Goal: Find specific page/section

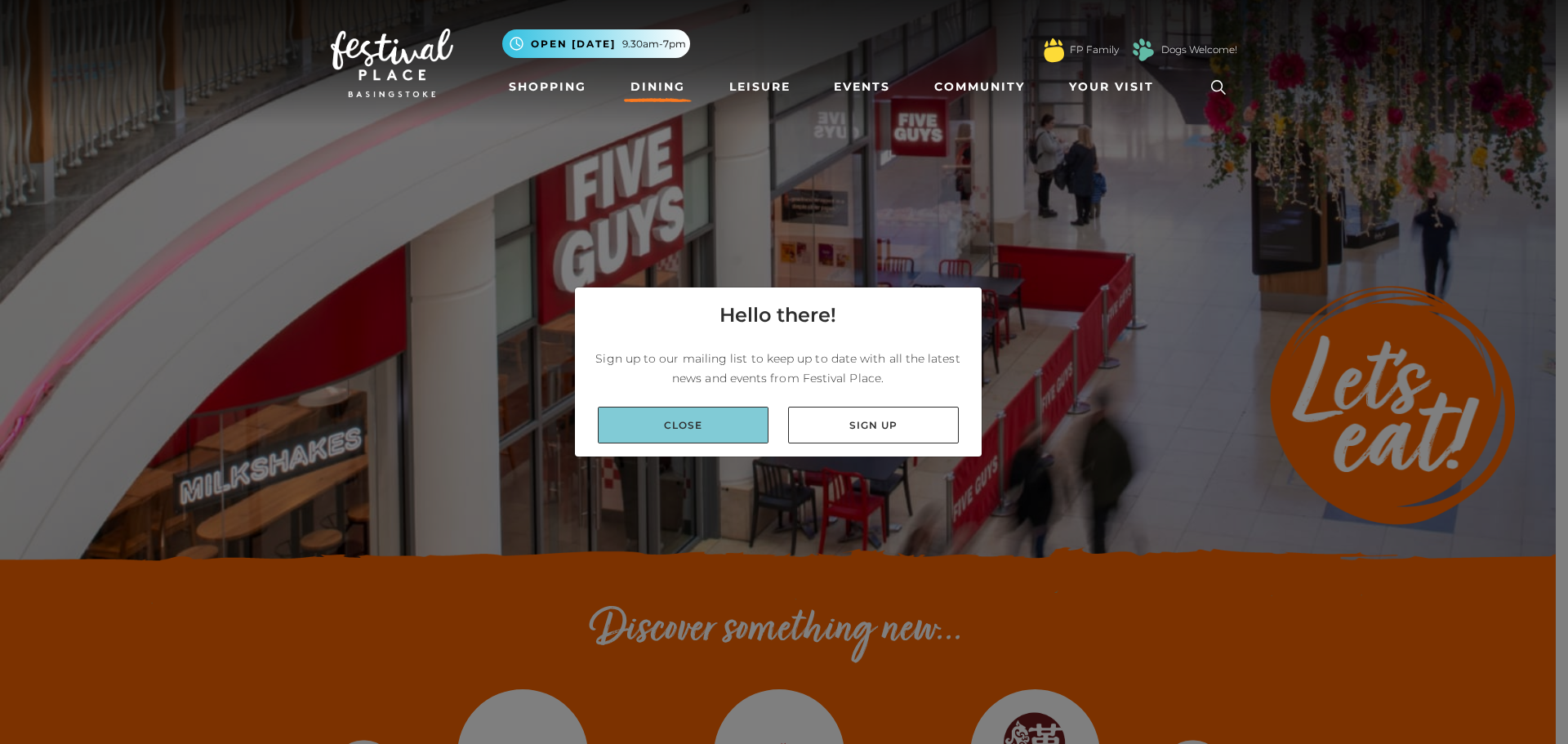
click at [716, 437] on link "Close" at bounding box center [683, 425] width 170 height 37
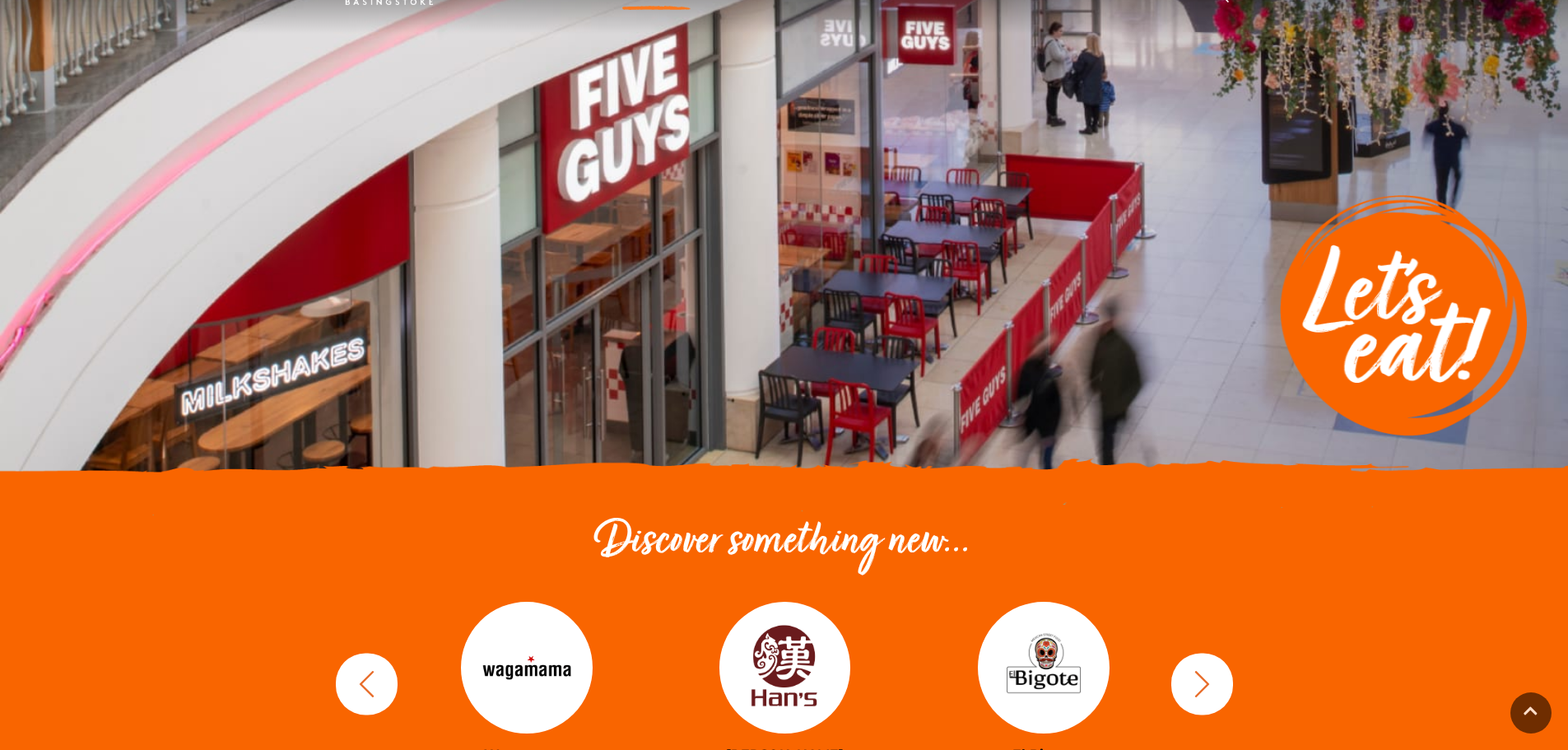
scroll to position [412, 0]
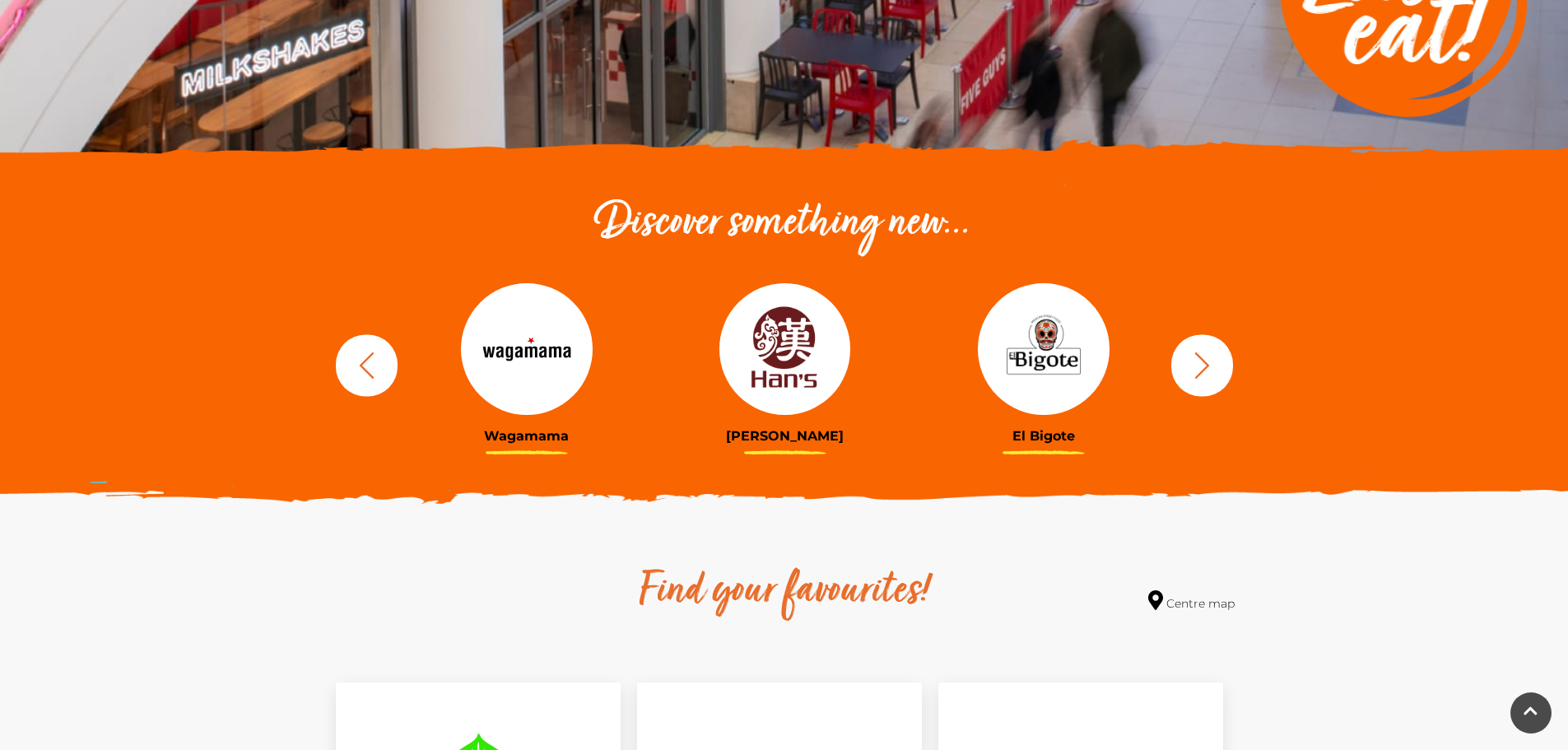
click at [784, 333] on img at bounding box center [784, 349] width 132 height 132
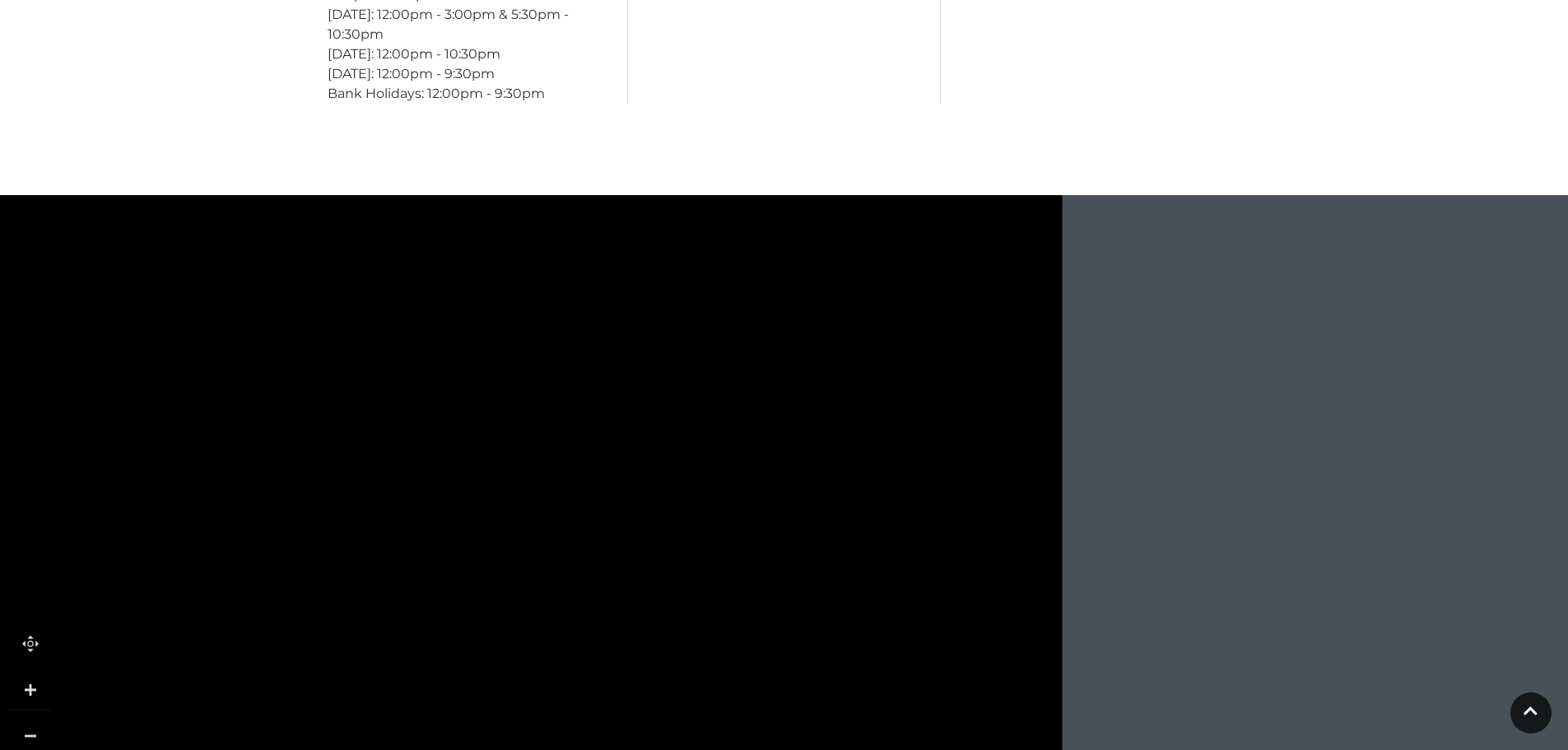
scroll to position [1729, 0]
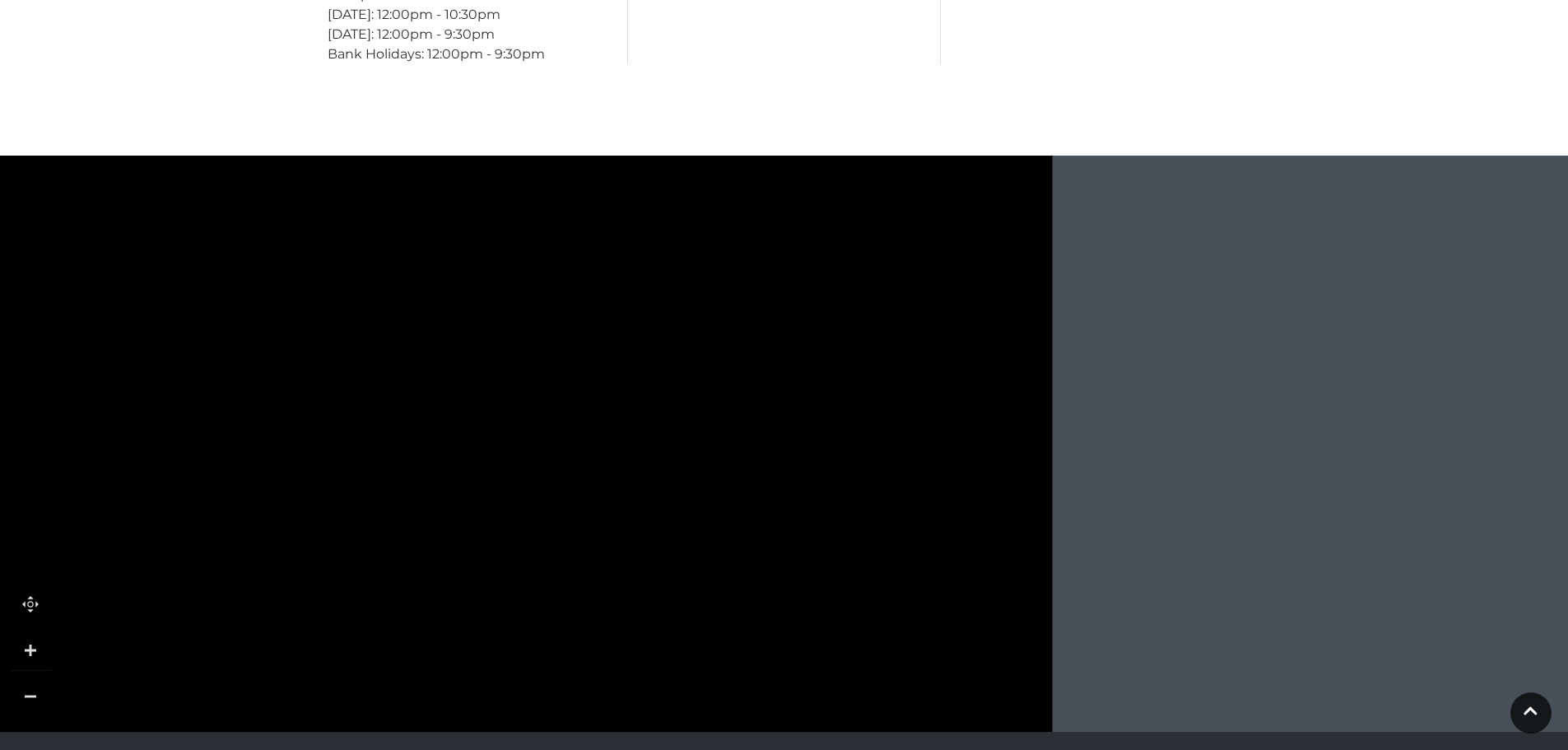
drag, startPoint x: 956, startPoint y: 450, endPoint x: 947, endPoint y: 509, distance: 59.7
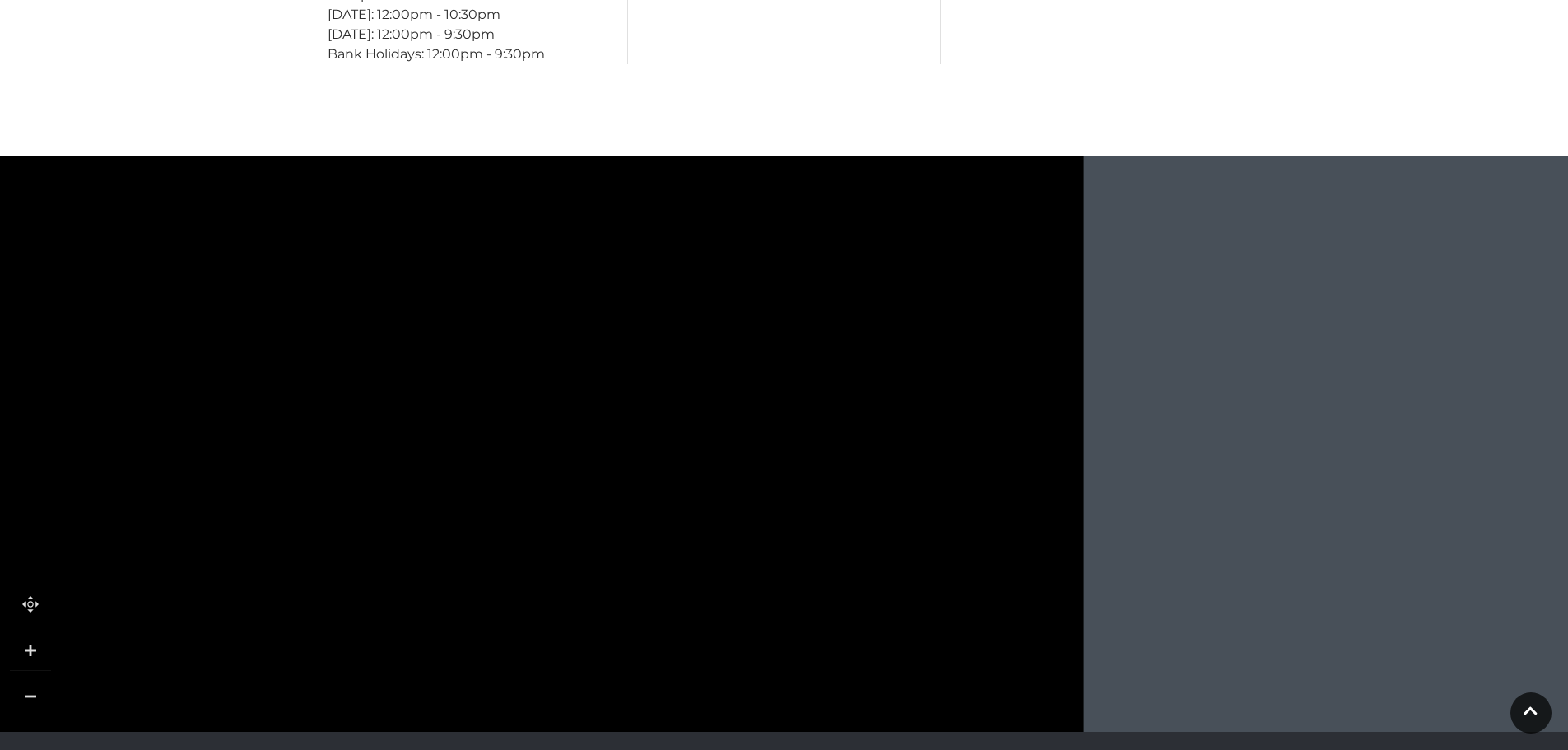
drag, startPoint x: 825, startPoint y: 400, endPoint x: 857, endPoint y: 476, distance: 82.5
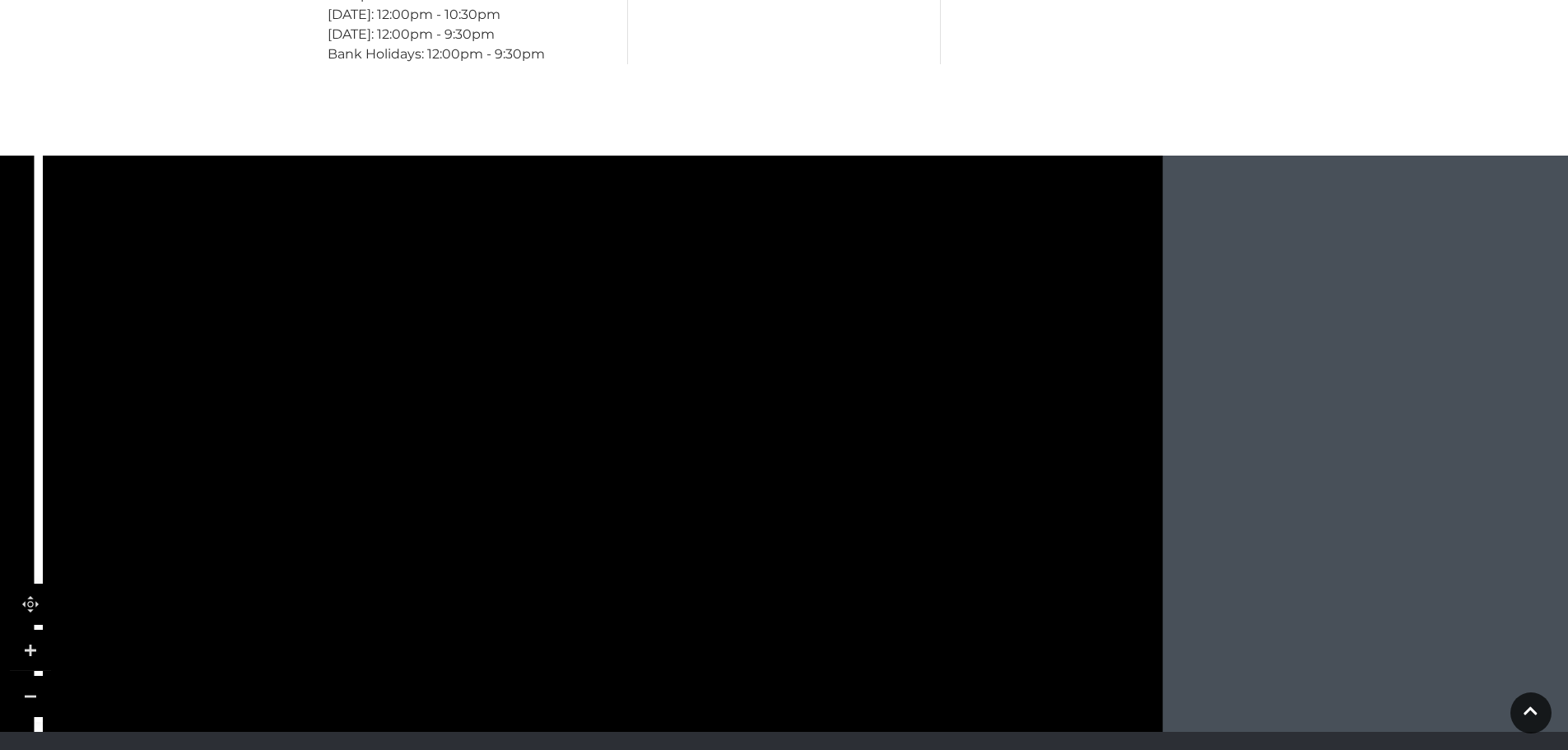
drag, startPoint x: 821, startPoint y: 366, endPoint x: 898, endPoint y: 516, distance: 168.6
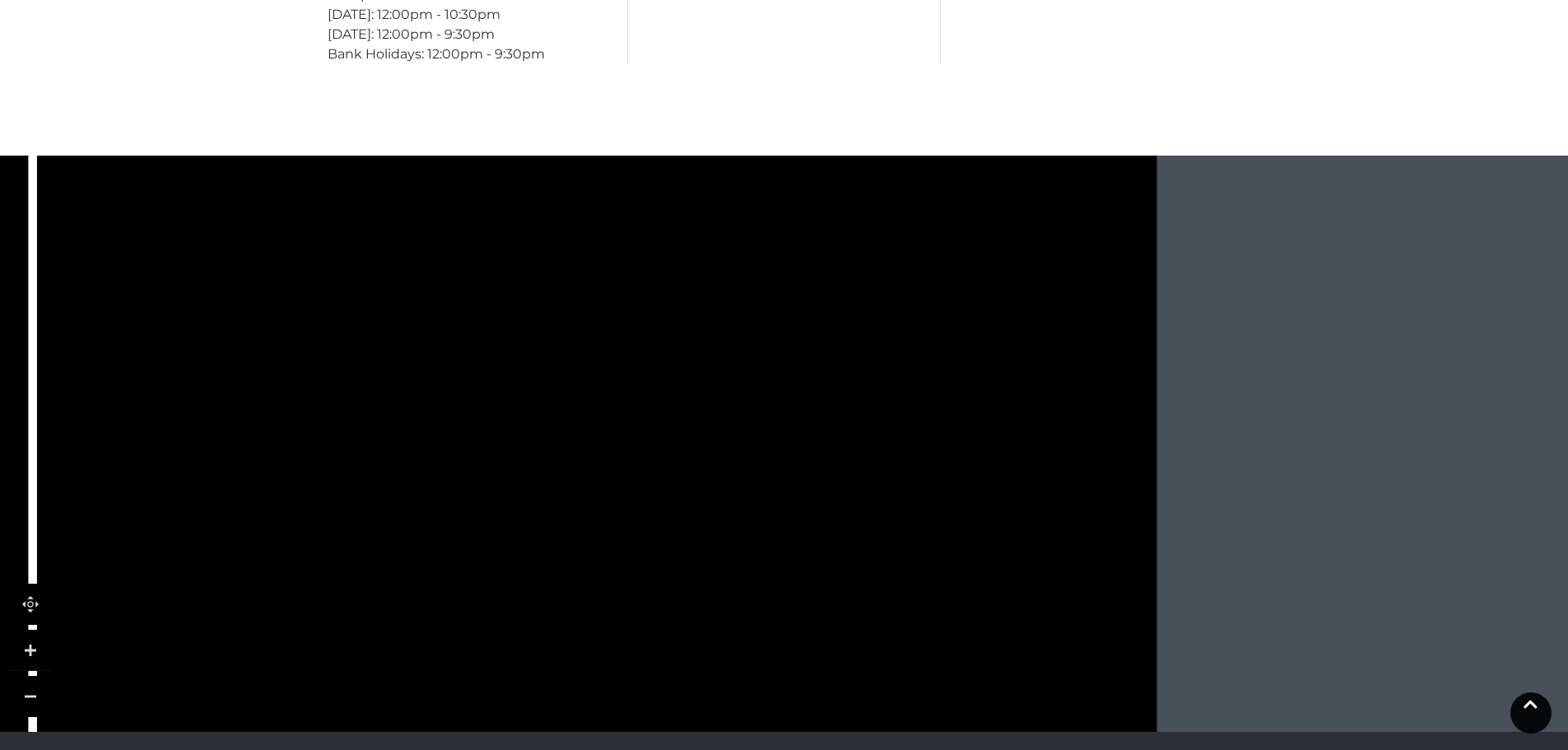
click at [1525, 704] on icon at bounding box center [1530, 704] width 14 height 16
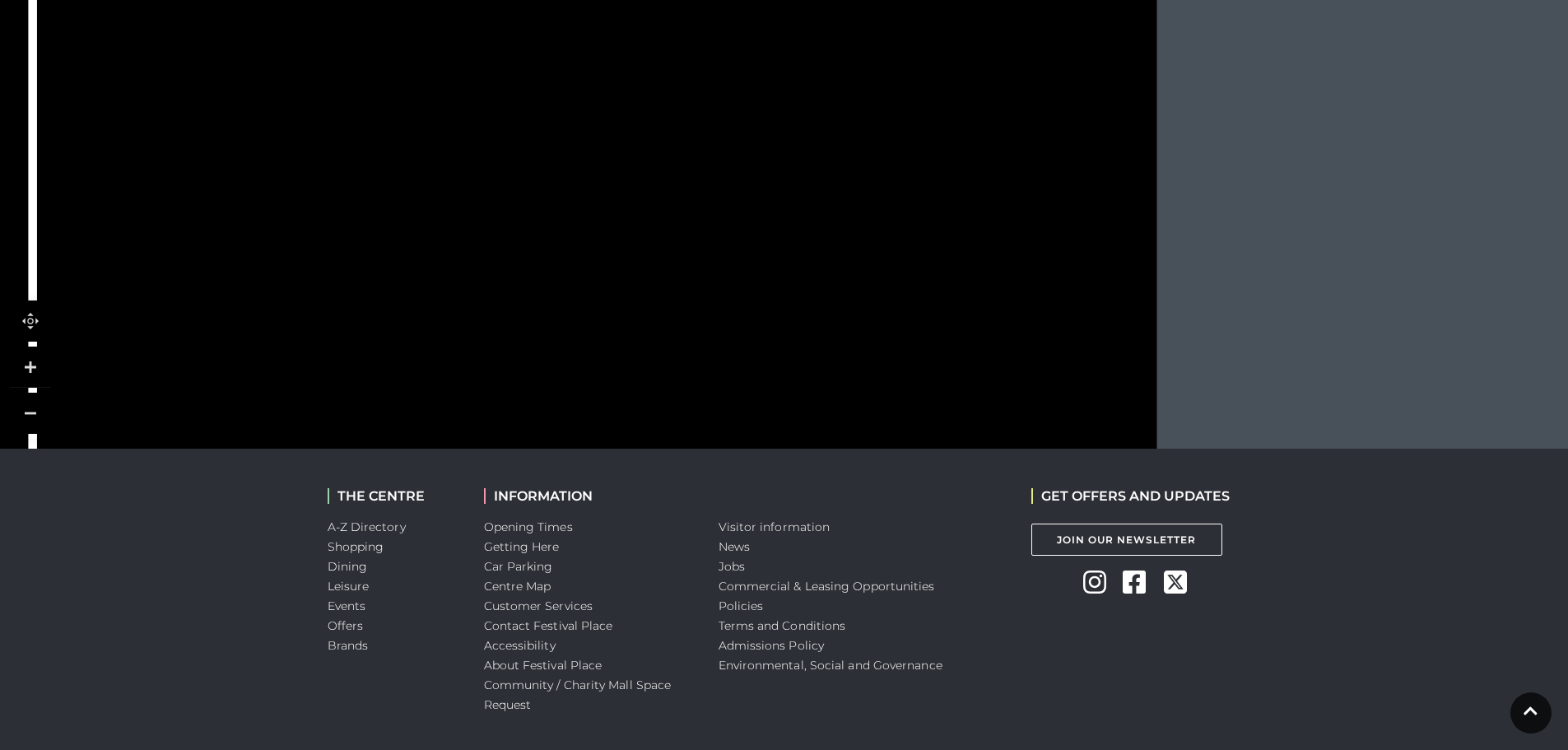
scroll to position [2001, 0]
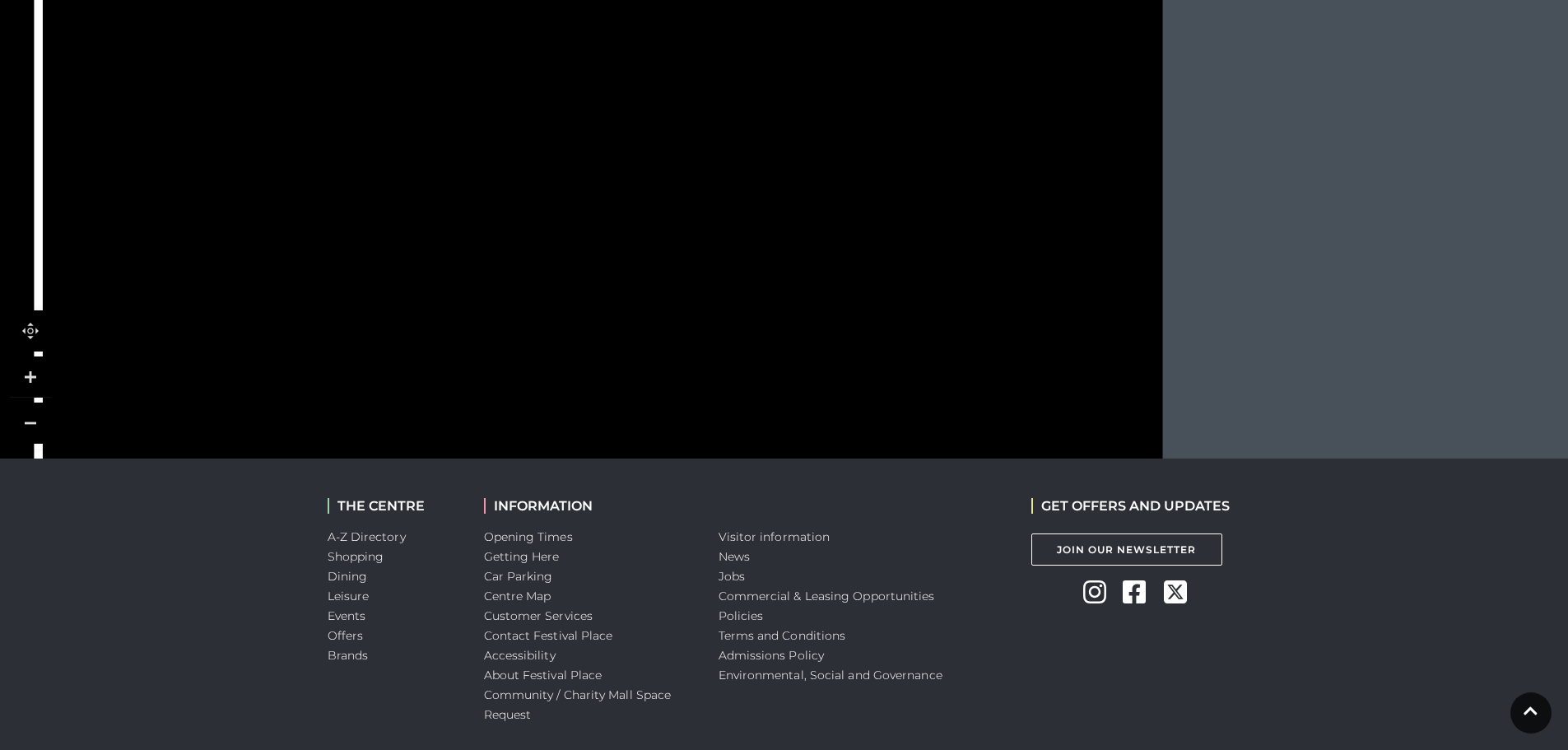
drag, startPoint x: 959, startPoint y: 395, endPoint x: 965, endPoint y: 8, distance: 387.0
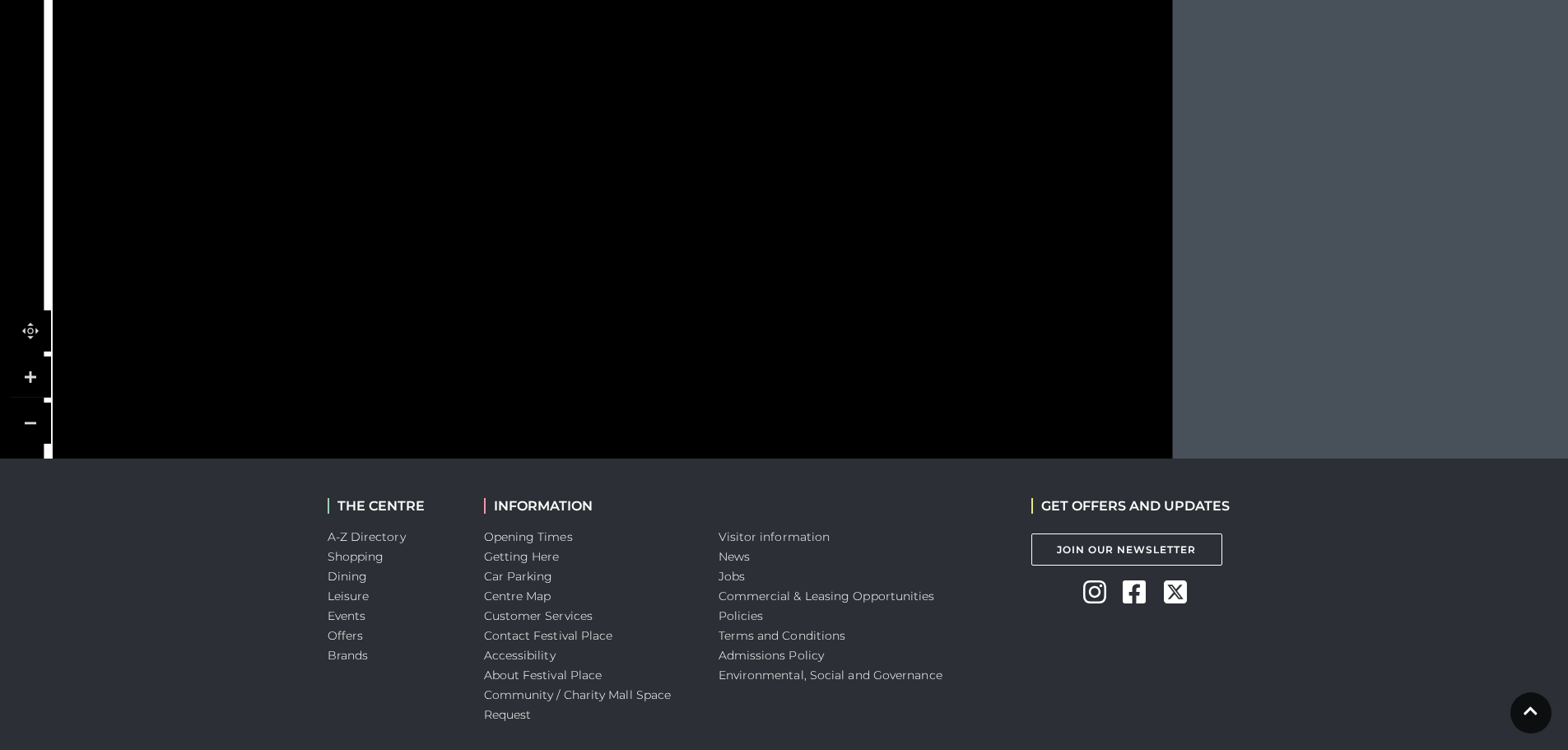
drag, startPoint x: 986, startPoint y: 267, endPoint x: 998, endPoint y: 401, distance: 134.5
drag, startPoint x: 1002, startPoint y: 181, endPoint x: 1002, endPoint y: 397, distance: 216.0
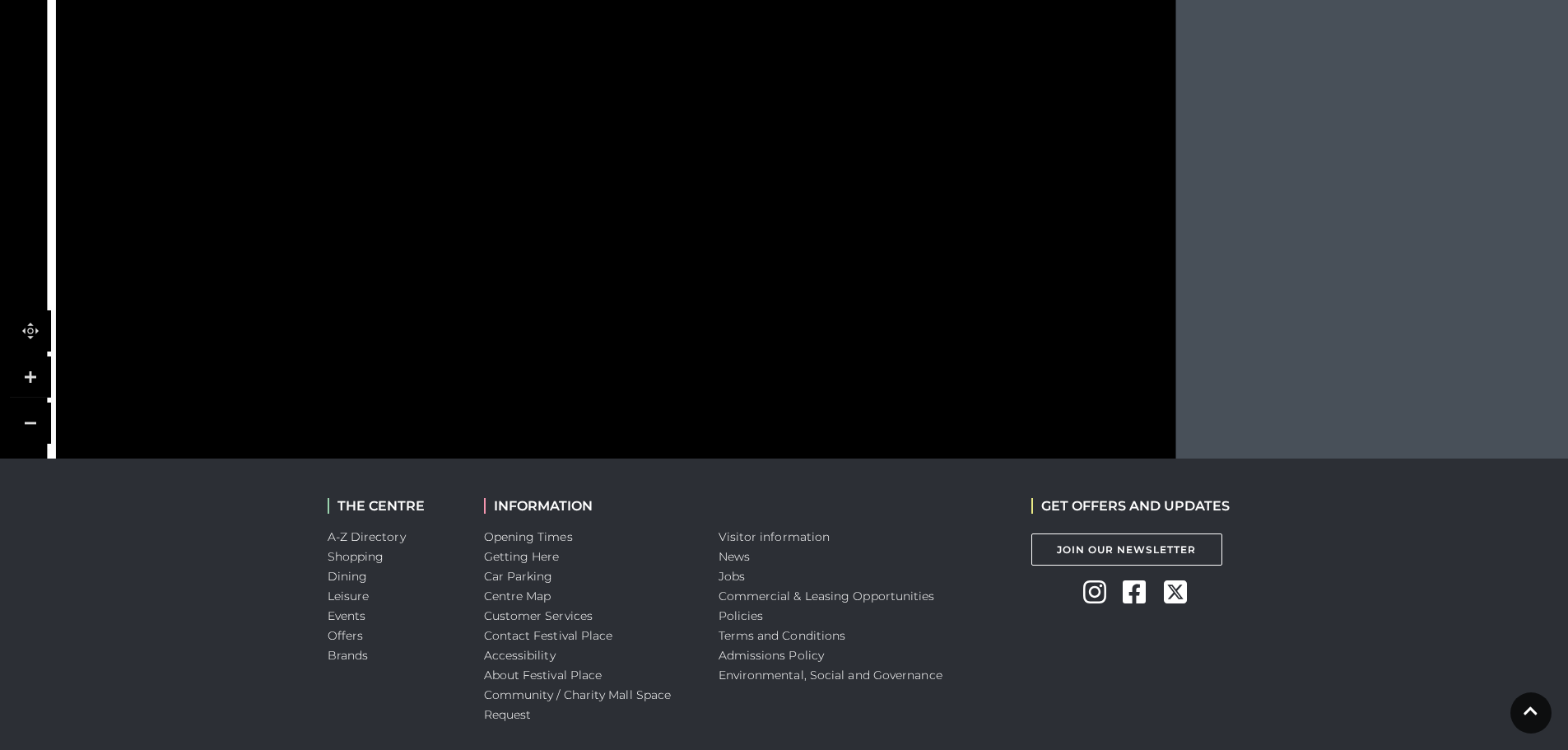
drag, startPoint x: 965, startPoint y: 157, endPoint x: 967, endPoint y: 444, distance: 287.0
drag, startPoint x: 961, startPoint y: 104, endPoint x: 961, endPoint y: 372, distance: 268.0
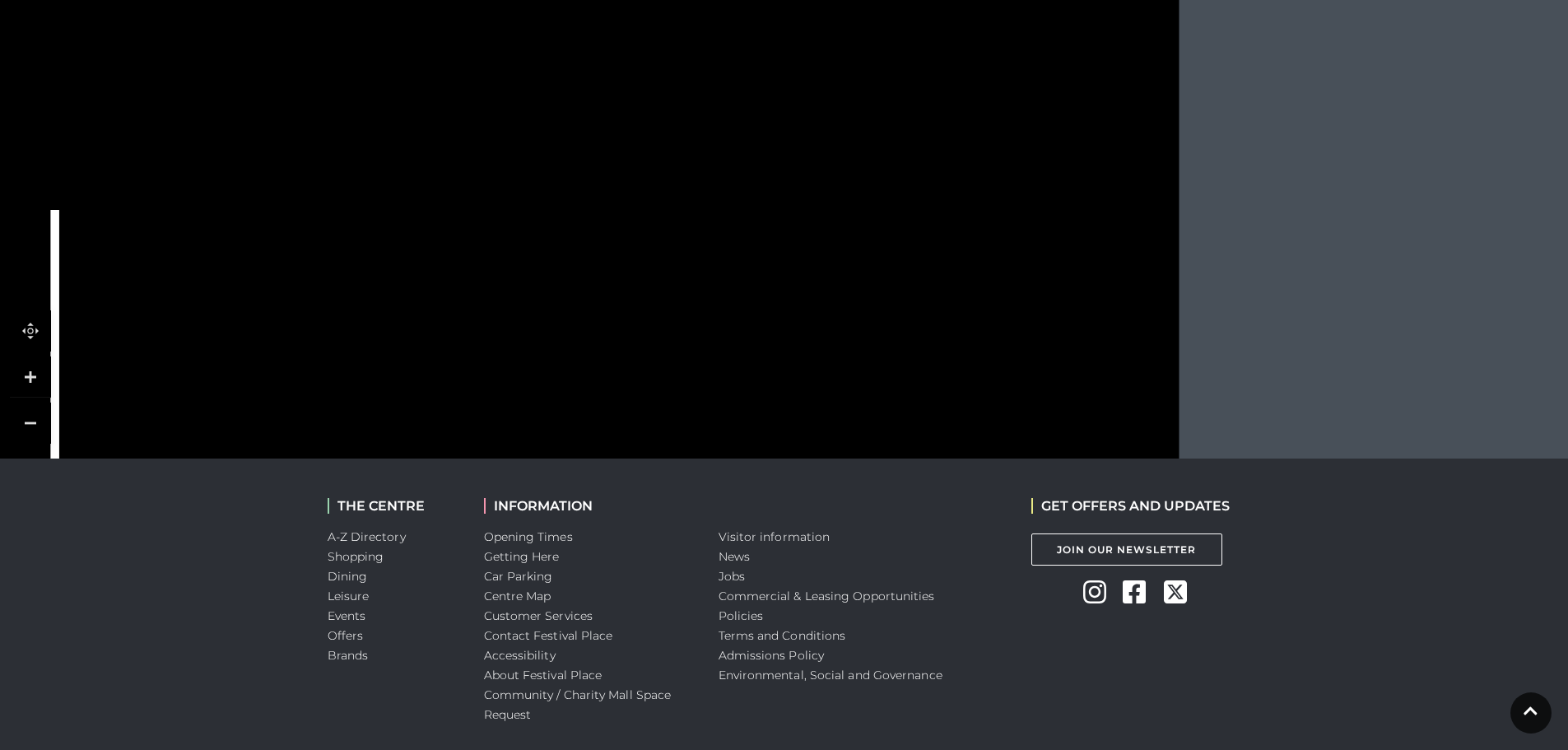
drag, startPoint x: 957, startPoint y: 134, endPoint x: 960, endPoint y: 381, distance: 247.0
drag, startPoint x: 954, startPoint y: 91, endPoint x: 954, endPoint y: 424, distance: 333.0
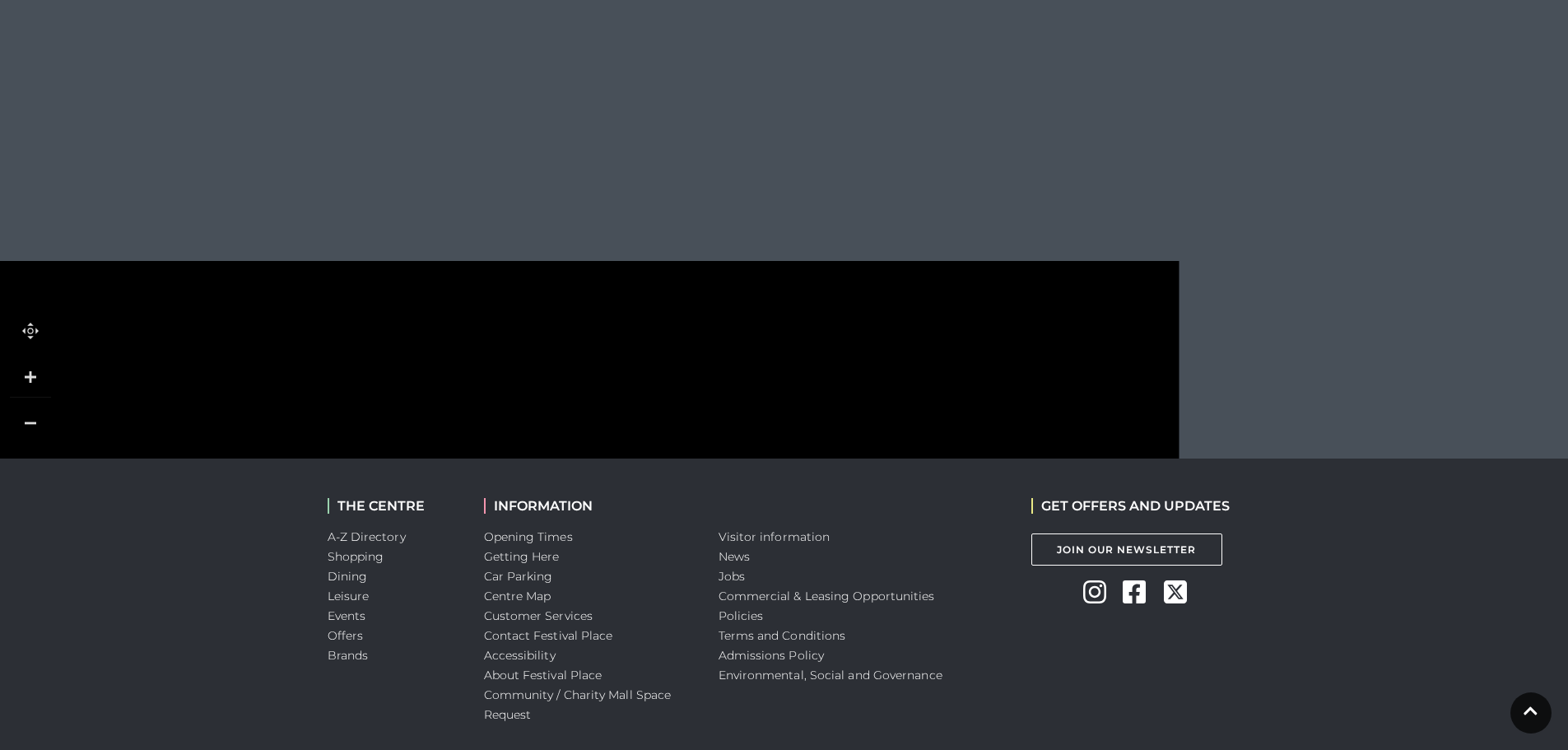
drag, startPoint x: 941, startPoint y: 31, endPoint x: 941, endPoint y: 313, distance: 282.0
